Goal: Information Seeking & Learning: Learn about a topic

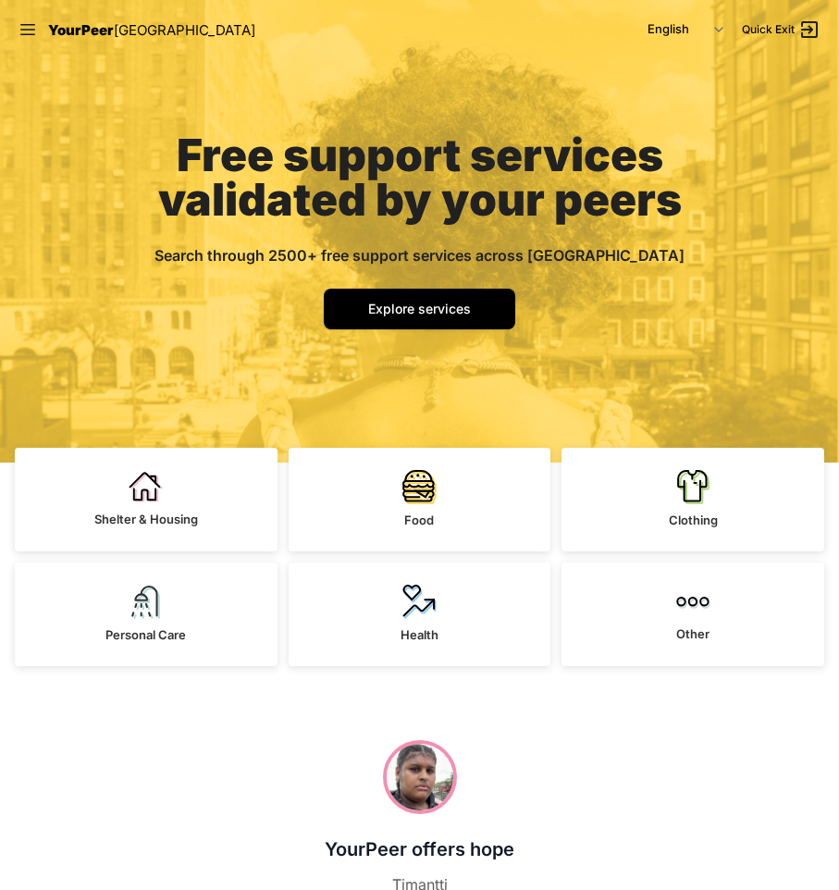
click at [639, 306] on div "Free support services validated by your peers Search through 2500+ free support…" at bounding box center [420, 260] width 622 height 403
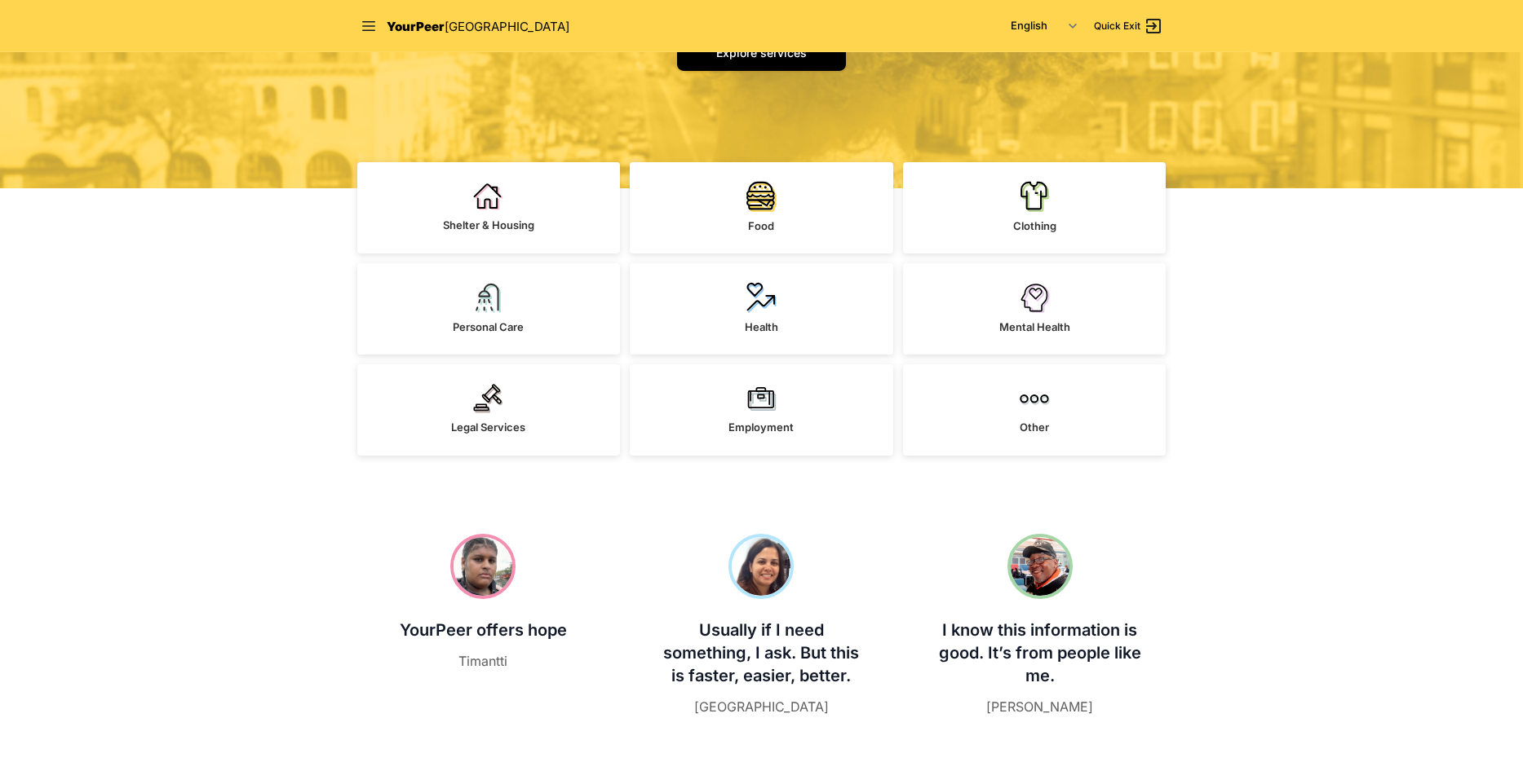
scroll to position [278, 0]
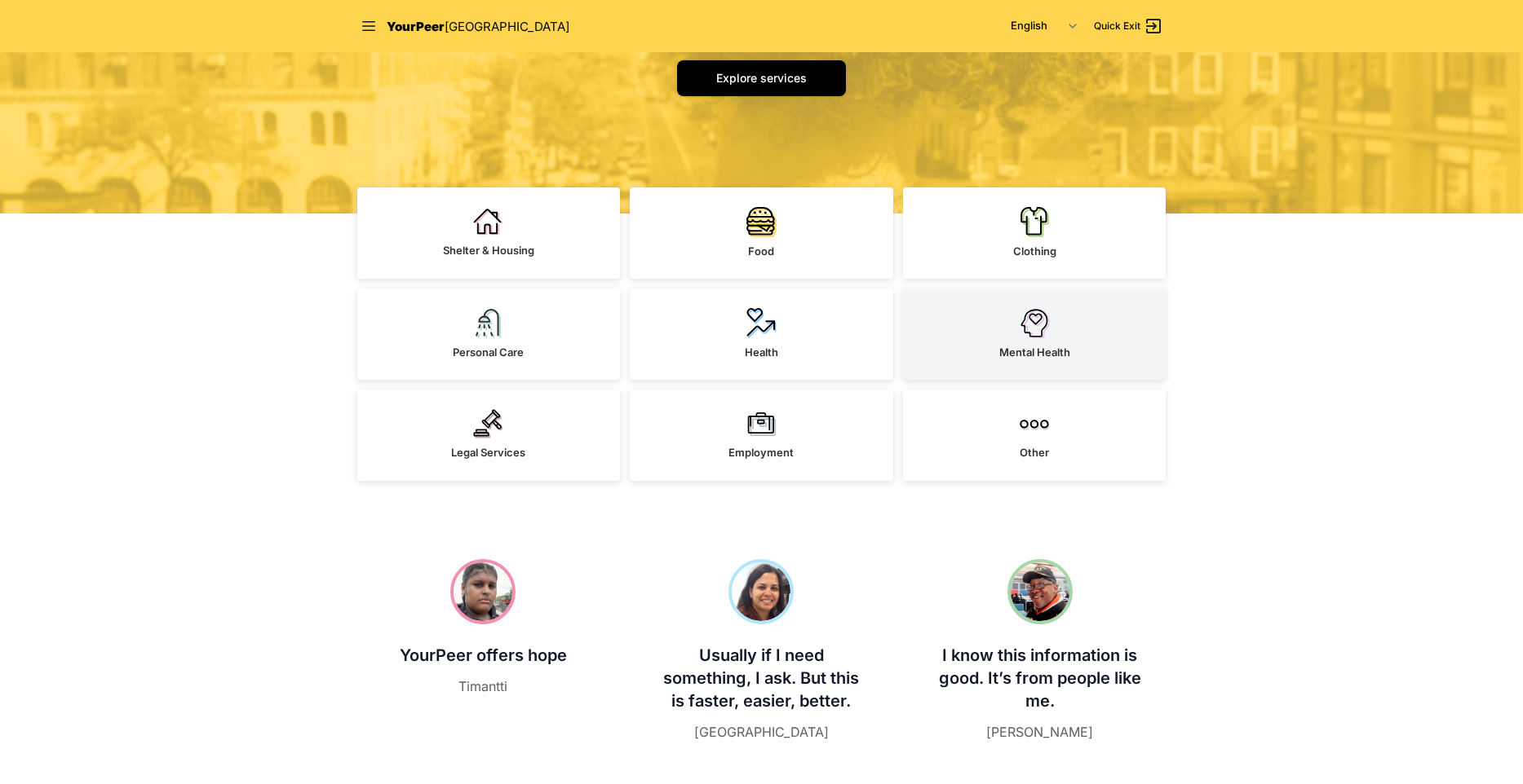
click at [1000, 322] on link "Mental Health" at bounding box center [1034, 335] width 264 height 92
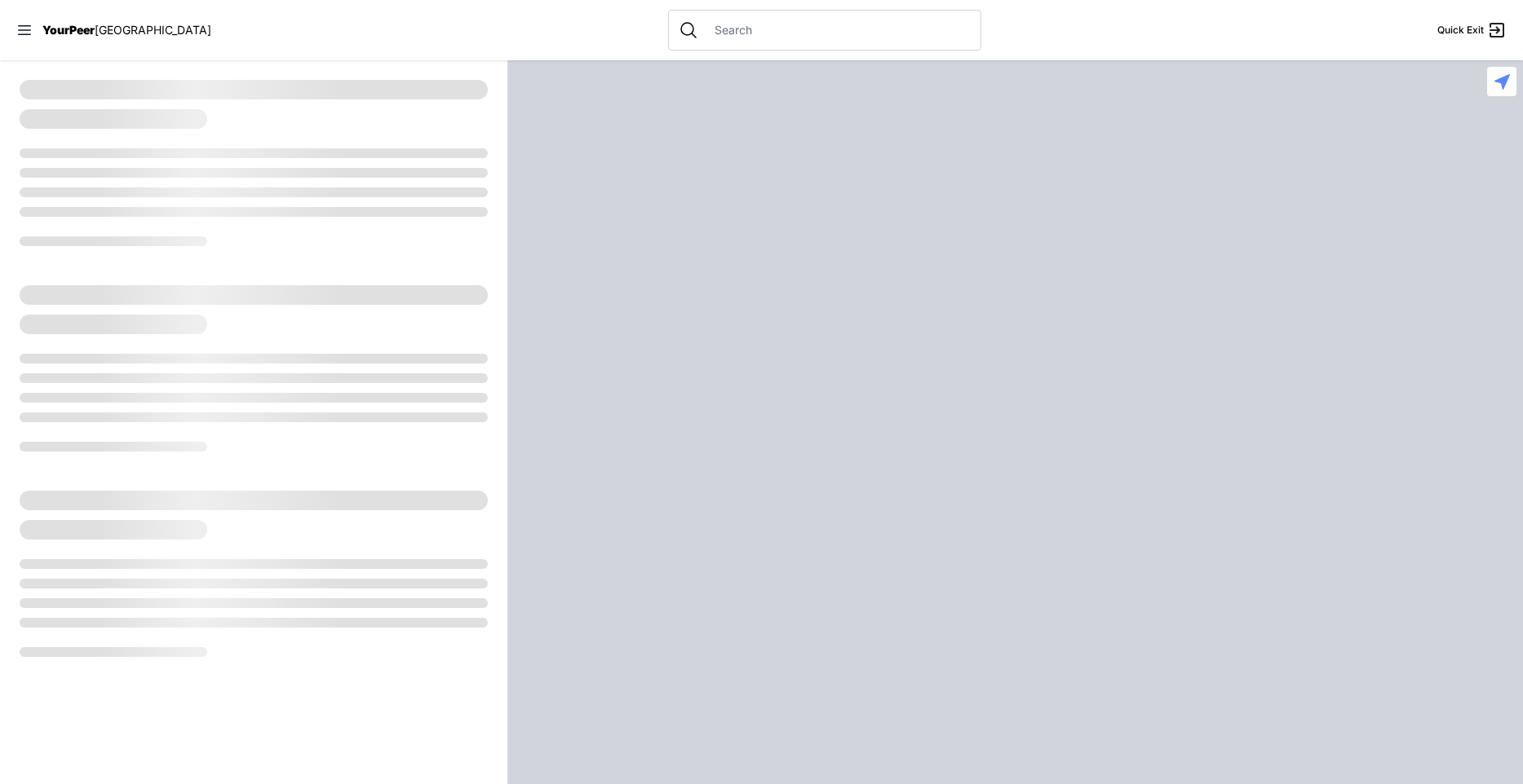
select select "recentlyUpdated"
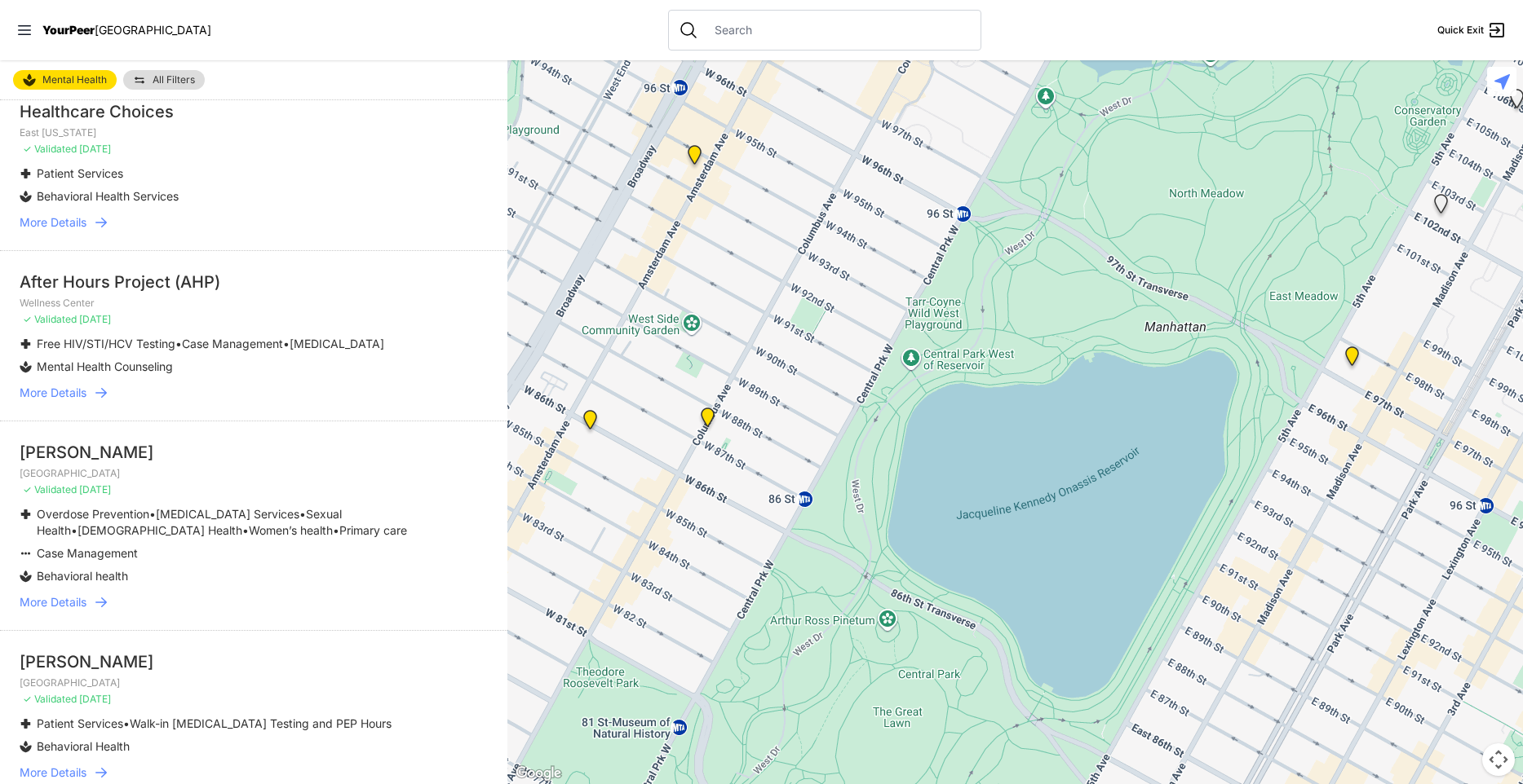
scroll to position [3032, 0]
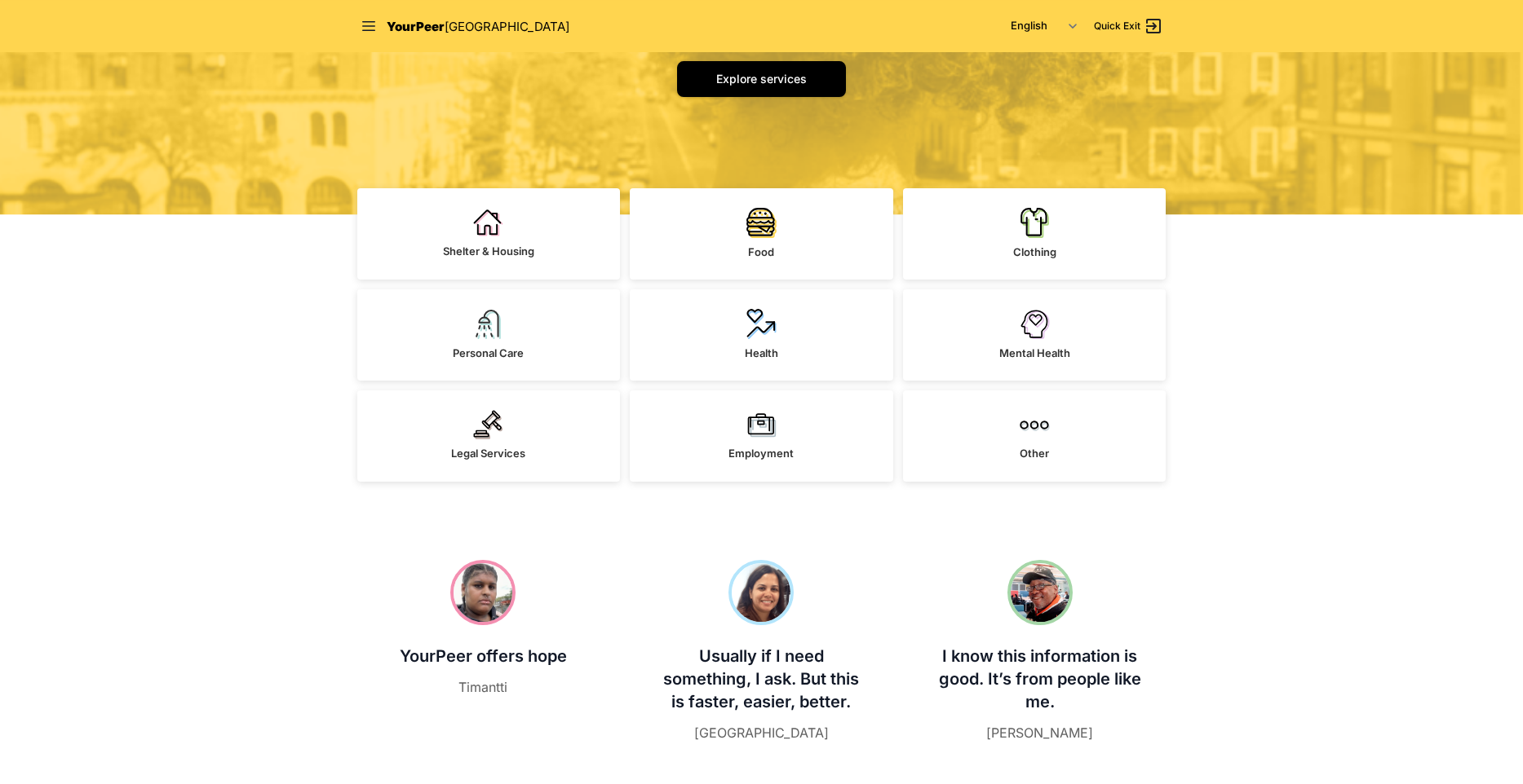
scroll to position [278, 0]
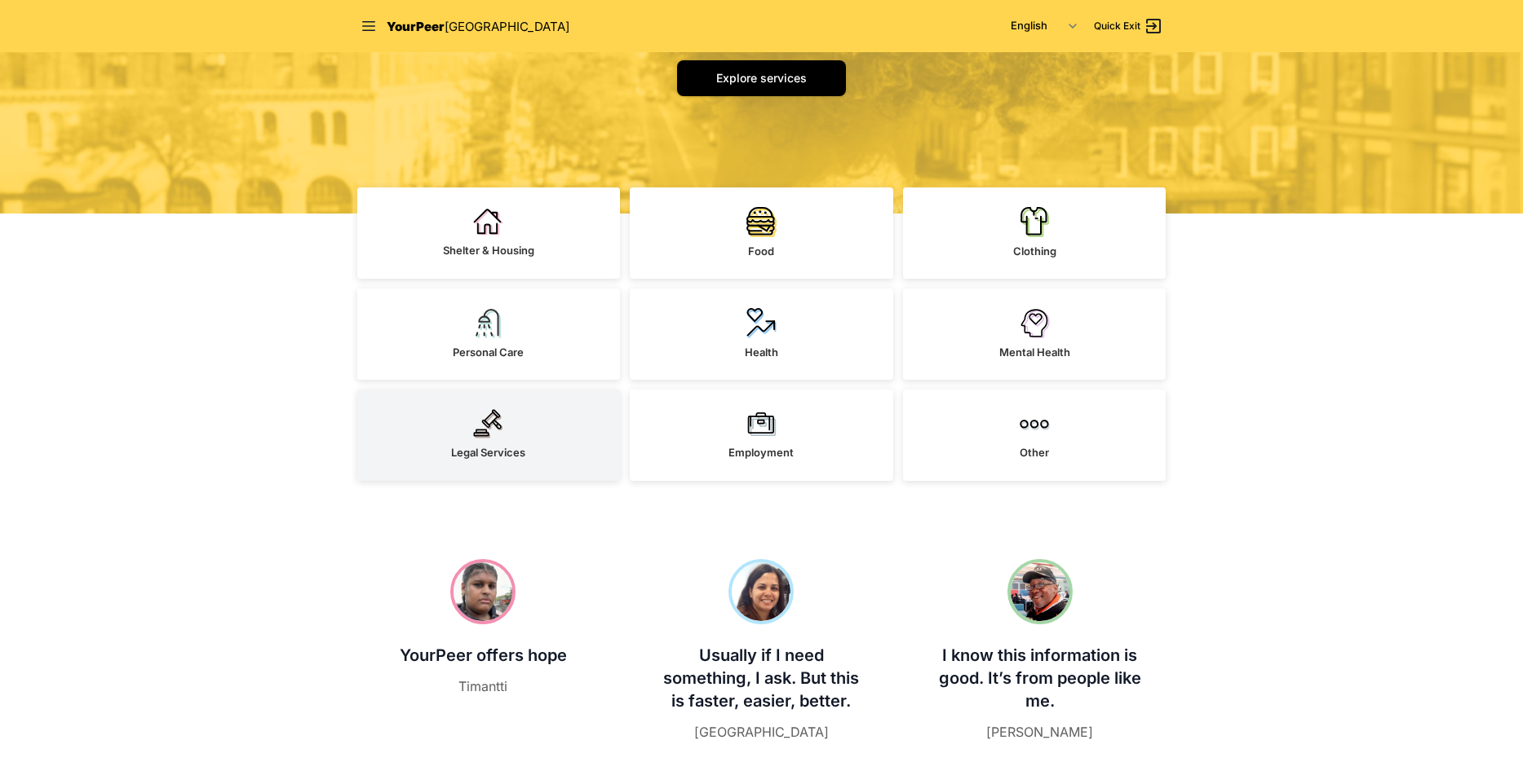
click at [571, 455] on link "Legal Services" at bounding box center [488, 435] width 264 height 92
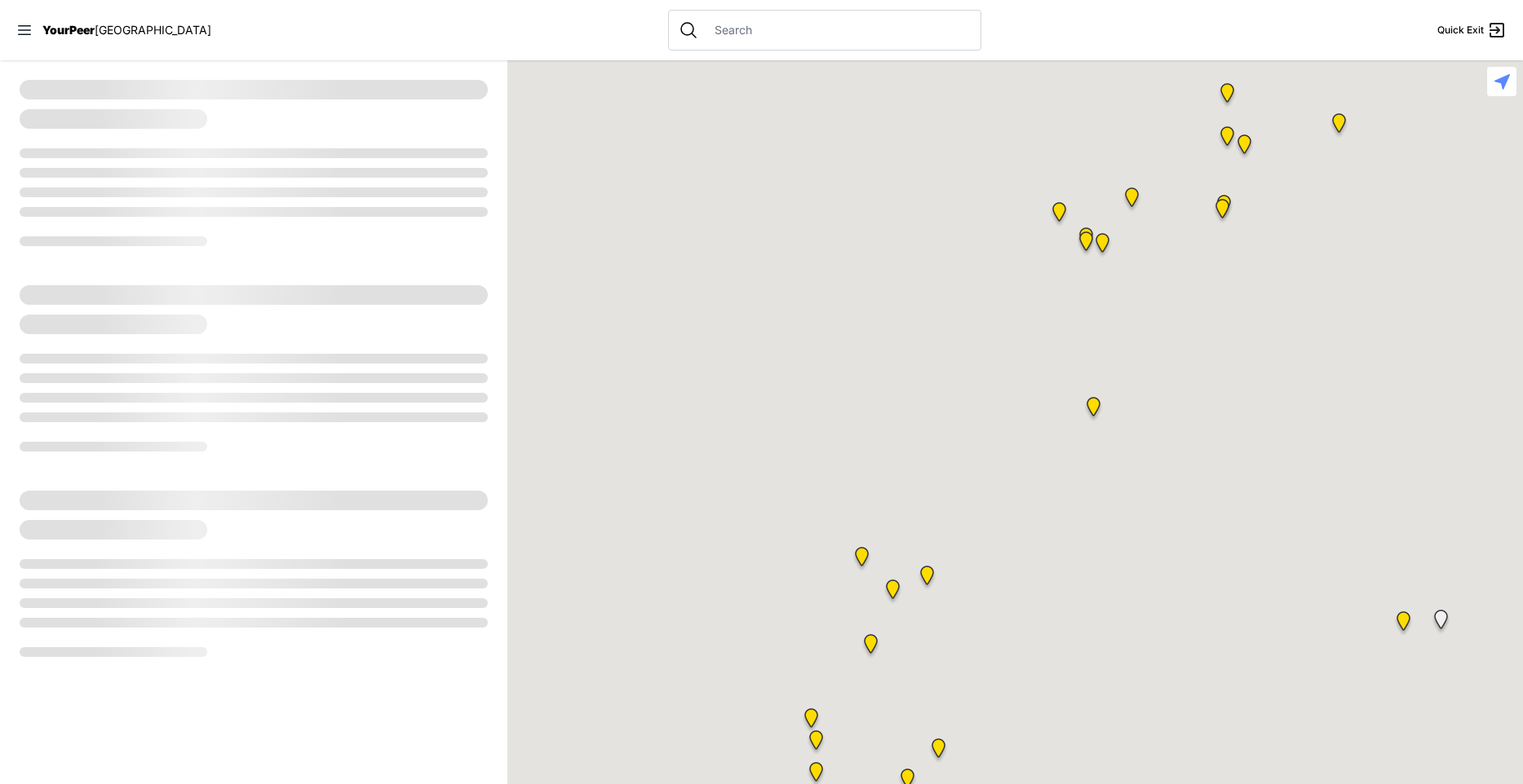
select select "recentlyUpdated"
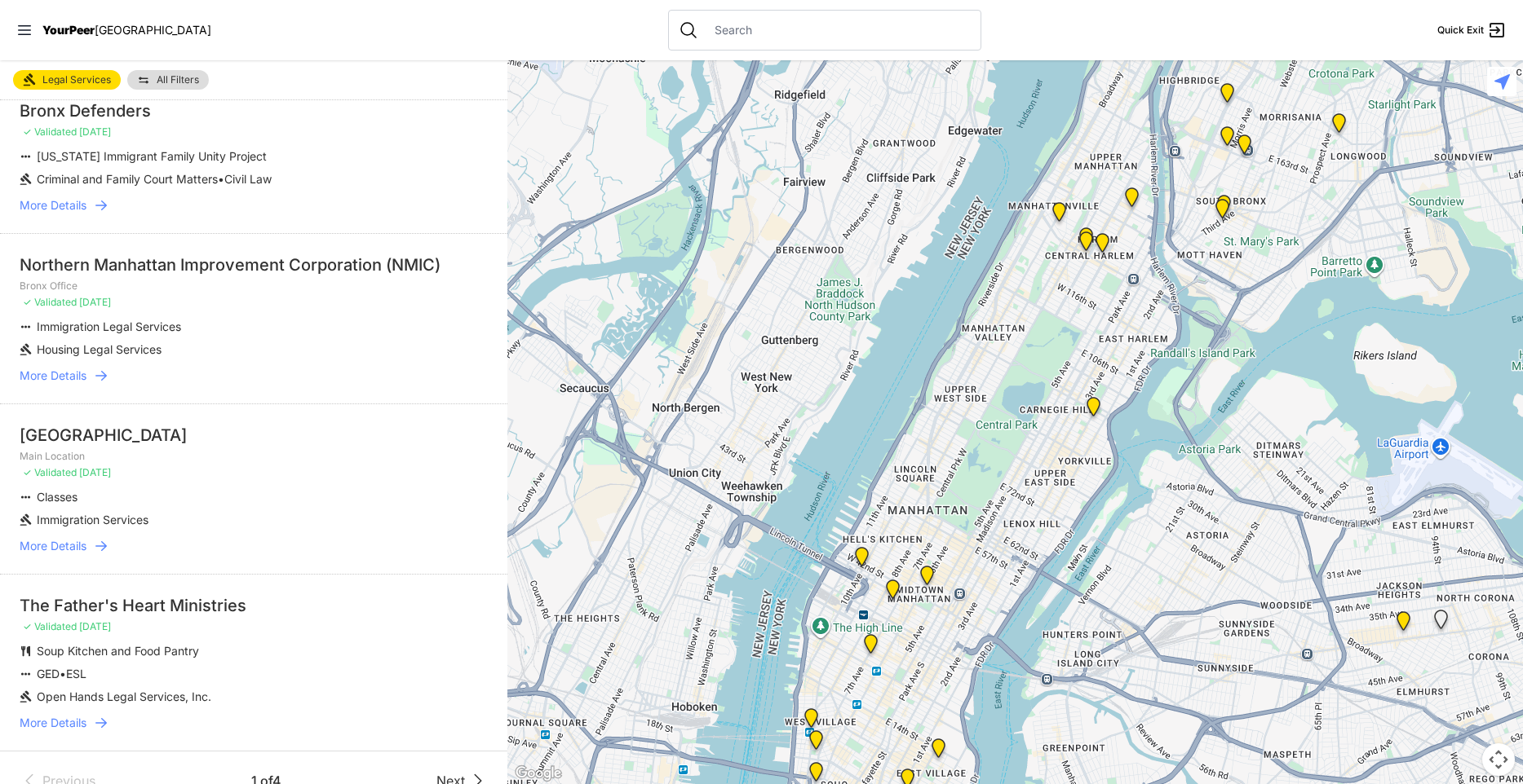
scroll to position [3225, 0]
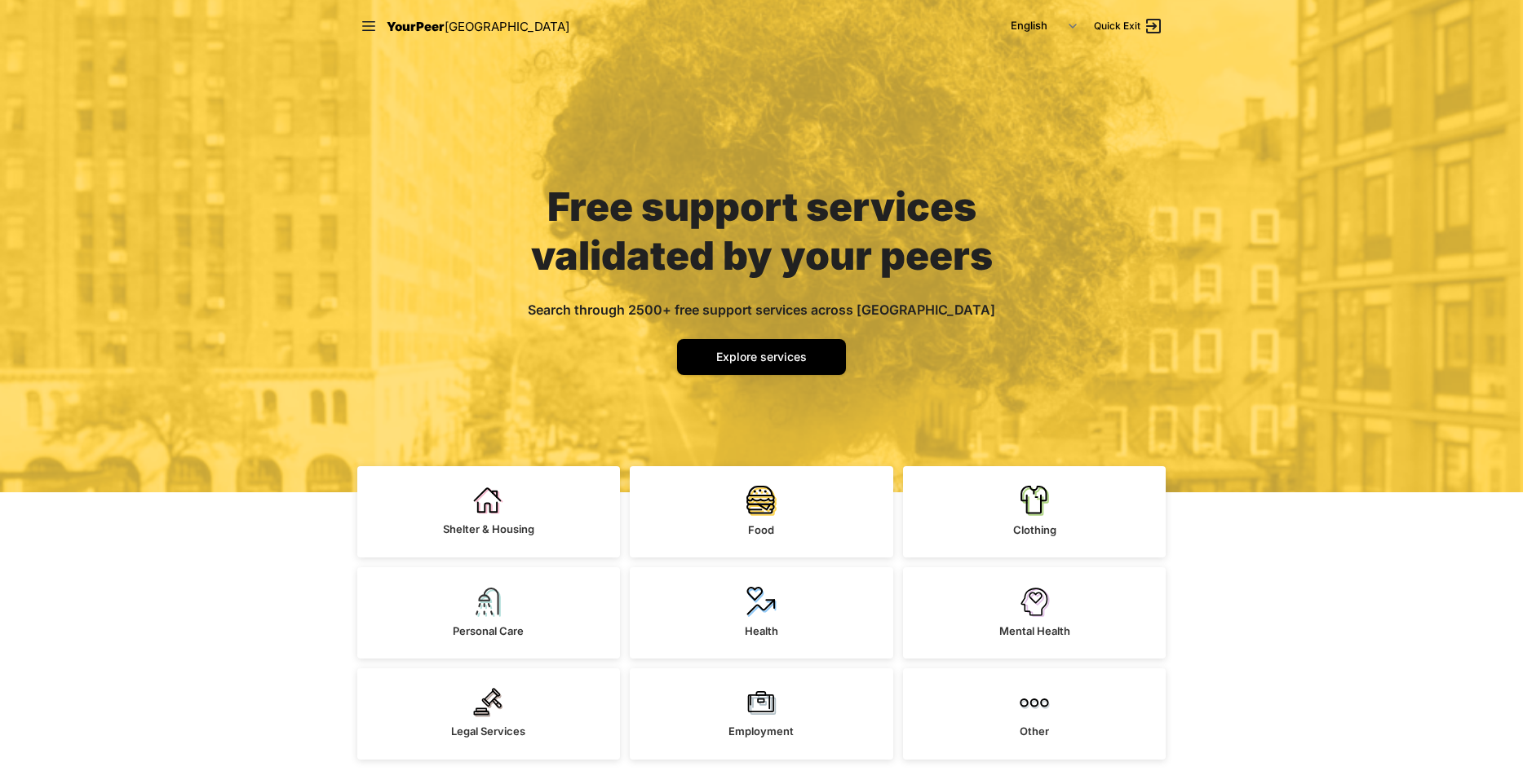
scroll to position [278, 0]
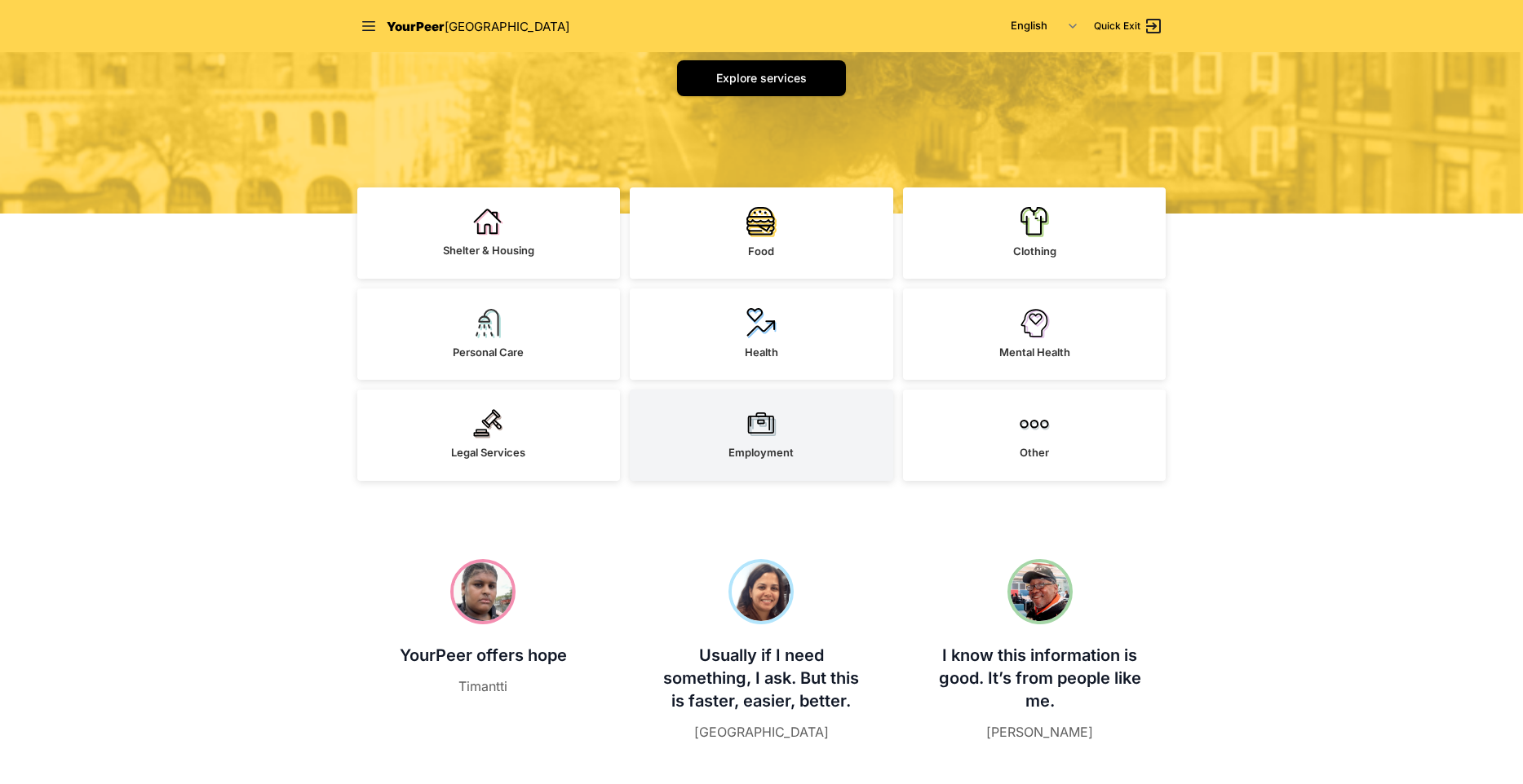
click at [806, 396] on link "Employment" at bounding box center [761, 435] width 264 height 92
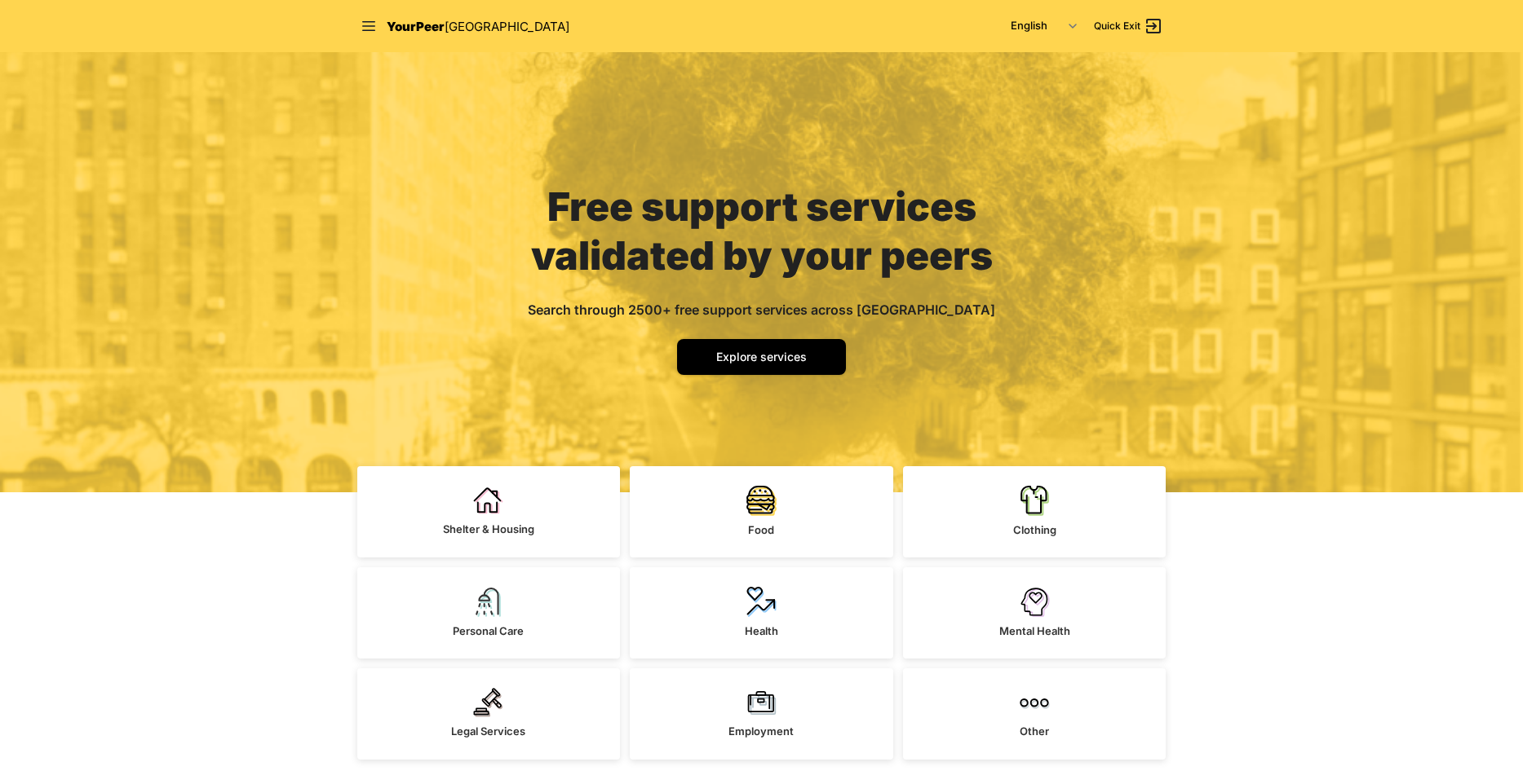
scroll to position [278, 0]
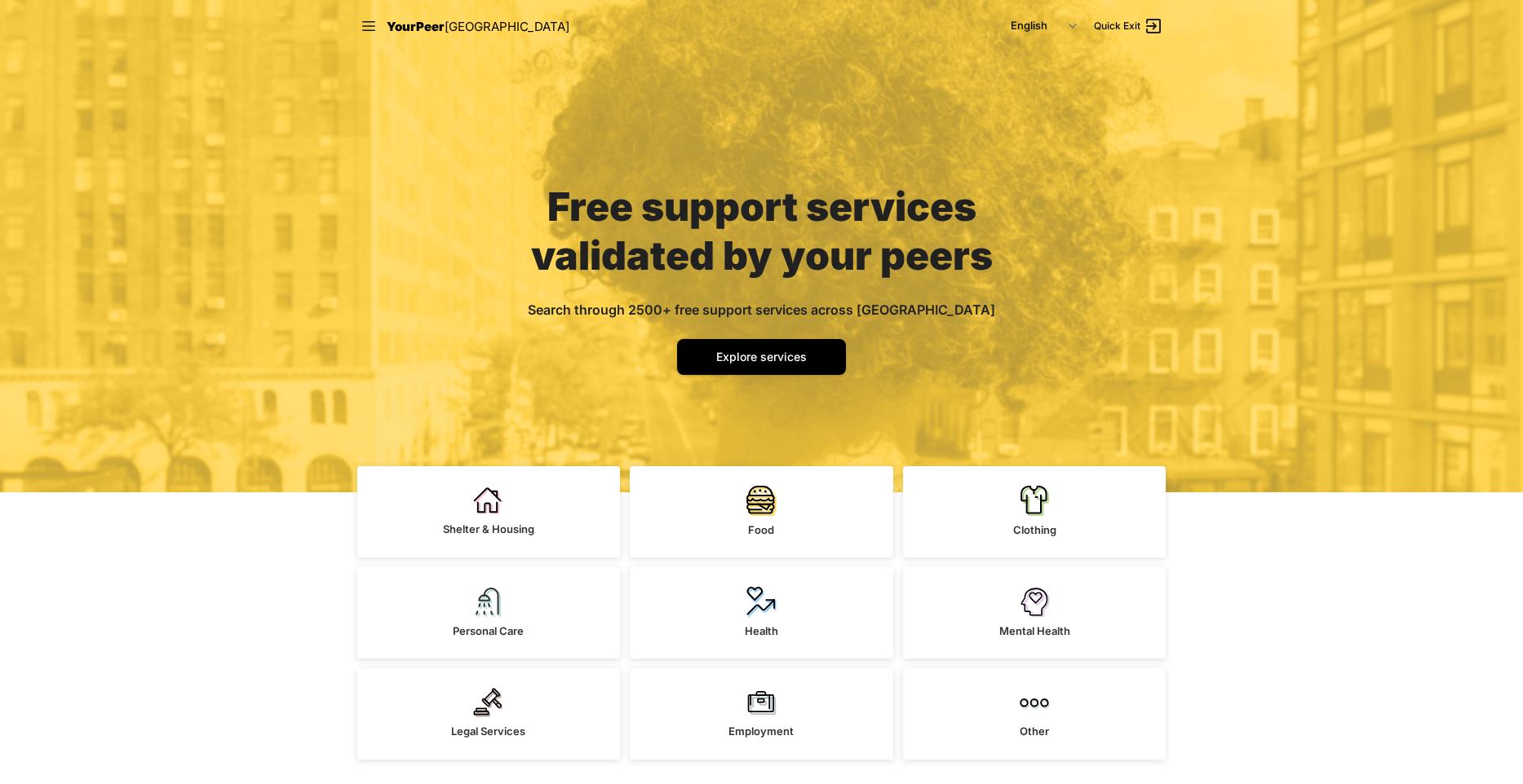
scroll to position [372, 0]
